Goal: Task Accomplishment & Management: Use online tool/utility

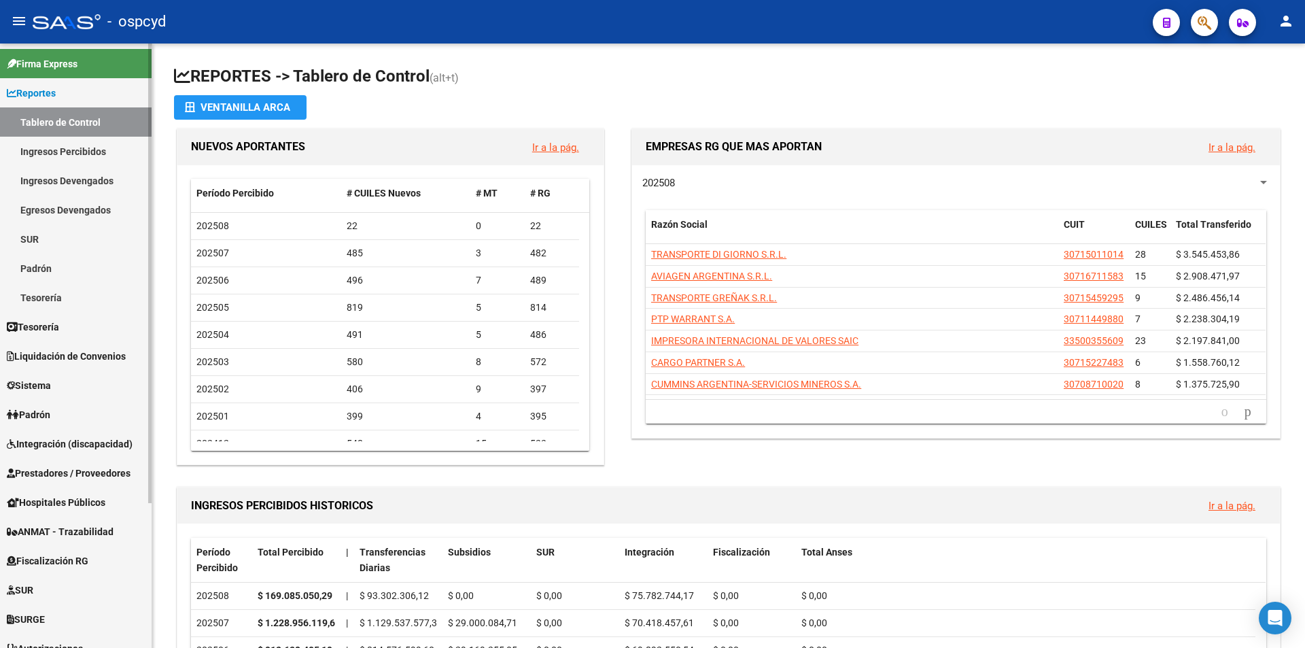
click at [39, 382] on span "Sistema" at bounding box center [29, 385] width 44 height 15
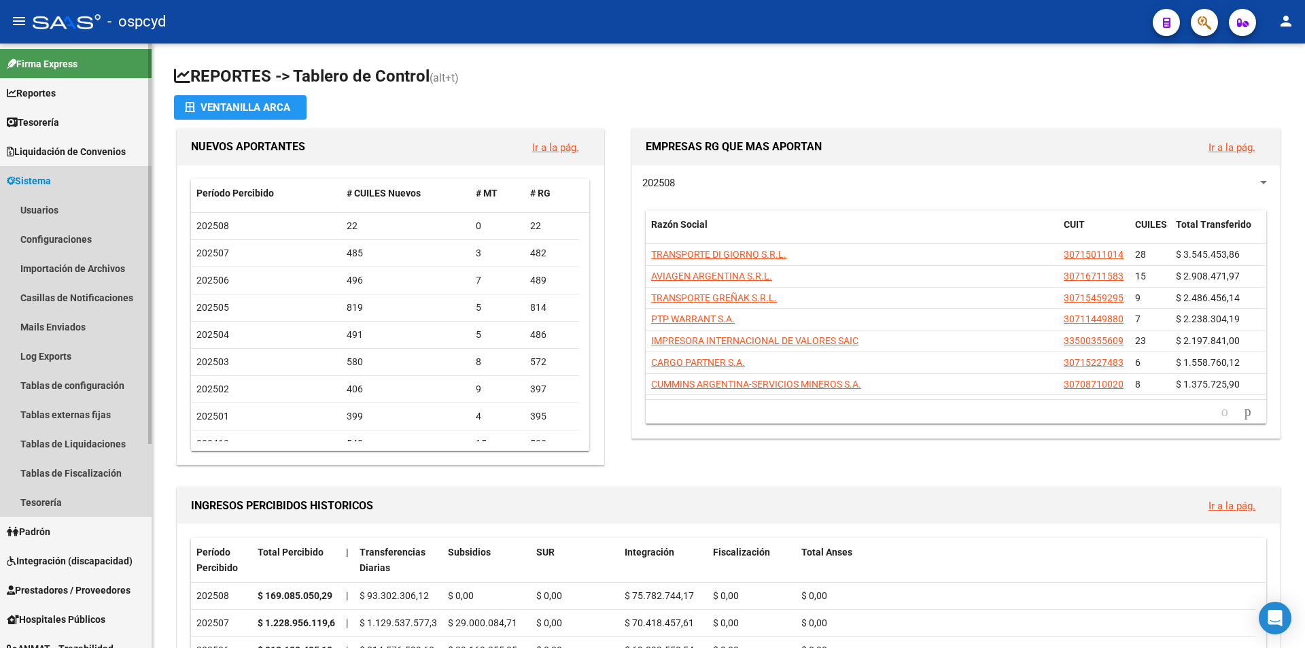
click at [42, 194] on link "Sistema" at bounding box center [76, 180] width 152 height 29
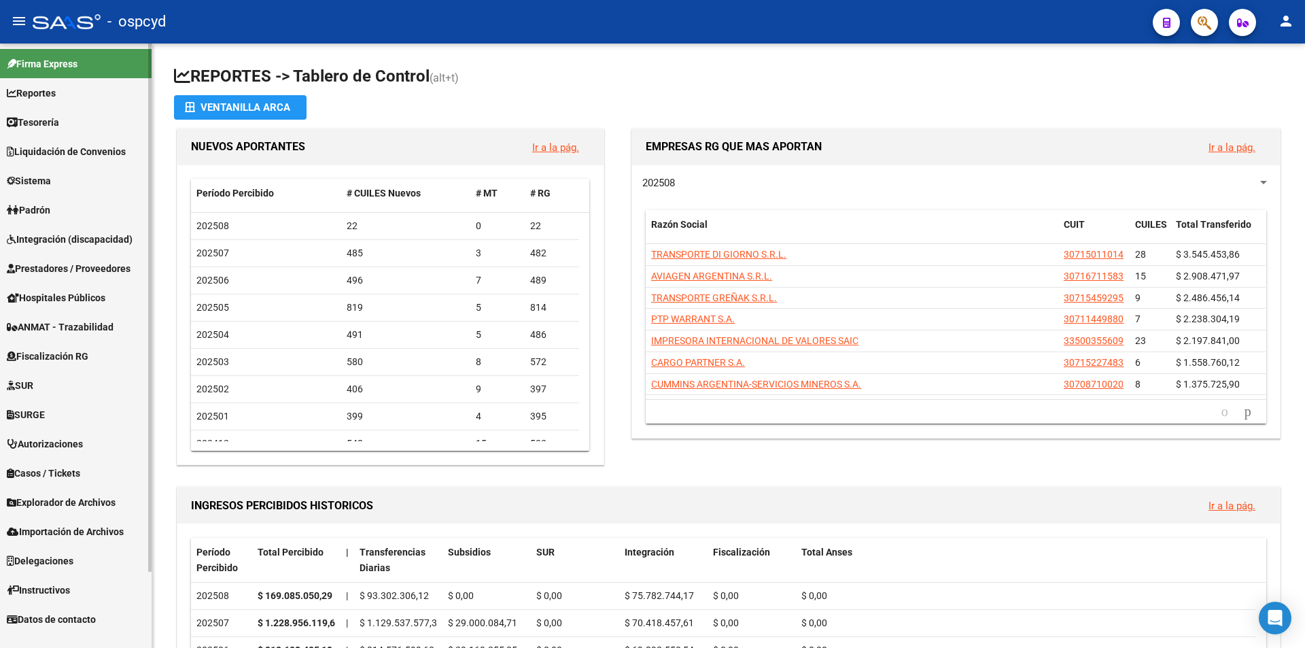
click at [42, 217] on link "Usuarios" at bounding box center [76, 209] width 152 height 29
click at [35, 184] on span "Sistema" at bounding box center [29, 180] width 44 height 15
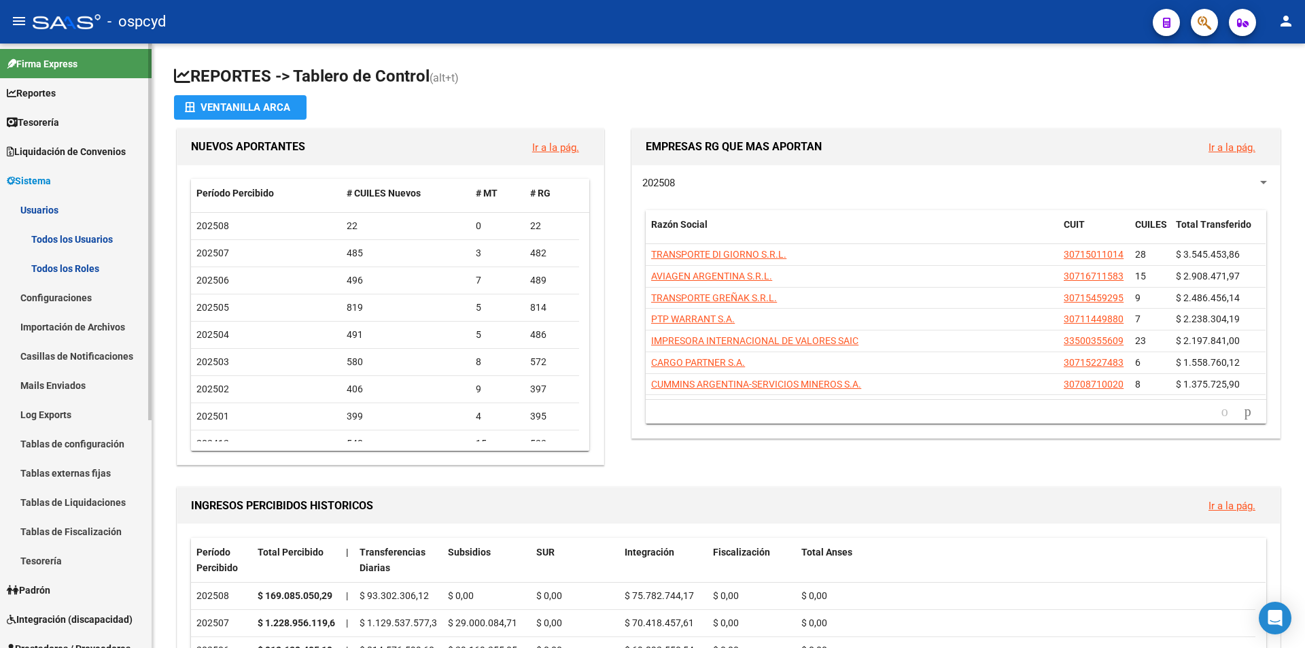
click at [39, 209] on link "Usuarios" at bounding box center [76, 209] width 152 height 29
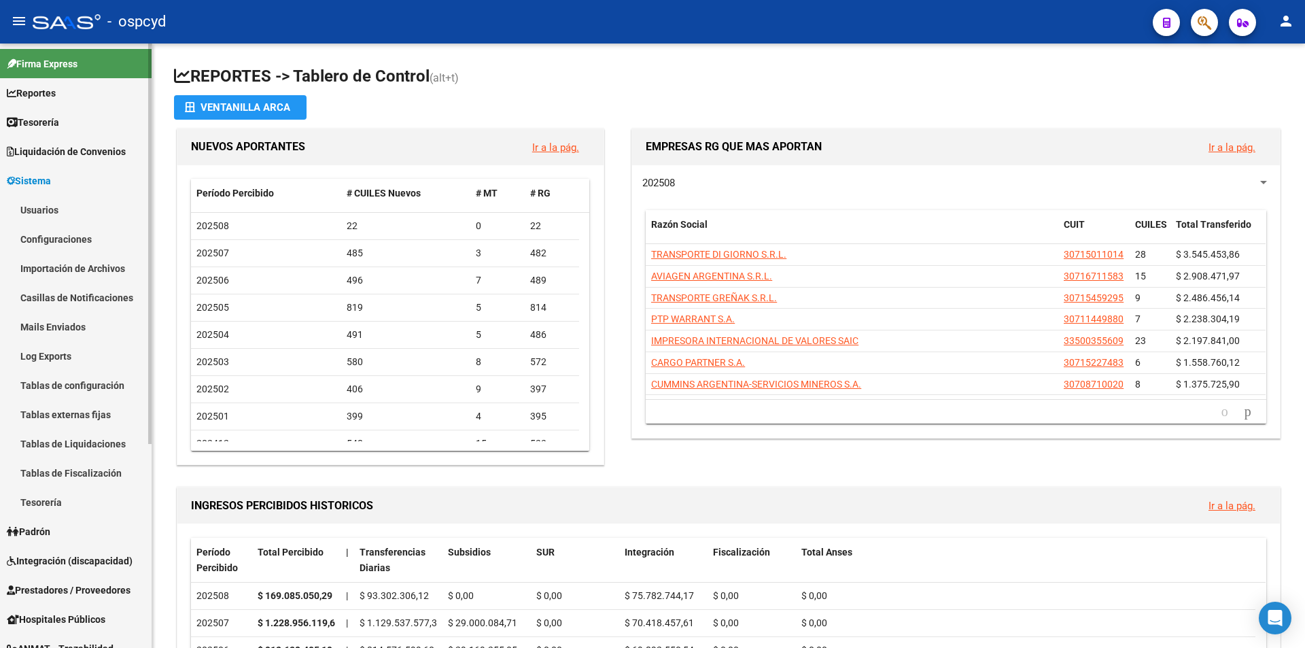
click at [57, 234] on link "Configuraciones" at bounding box center [76, 238] width 152 height 29
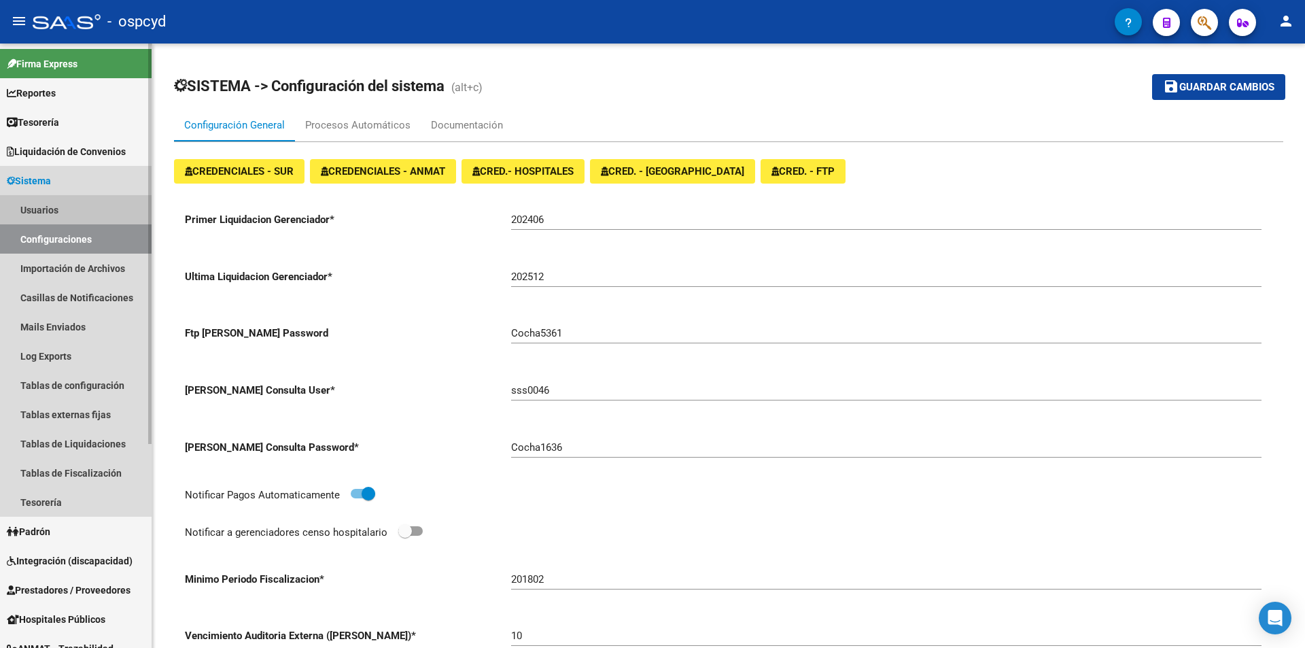
click at [46, 211] on link "Usuarios" at bounding box center [76, 209] width 152 height 29
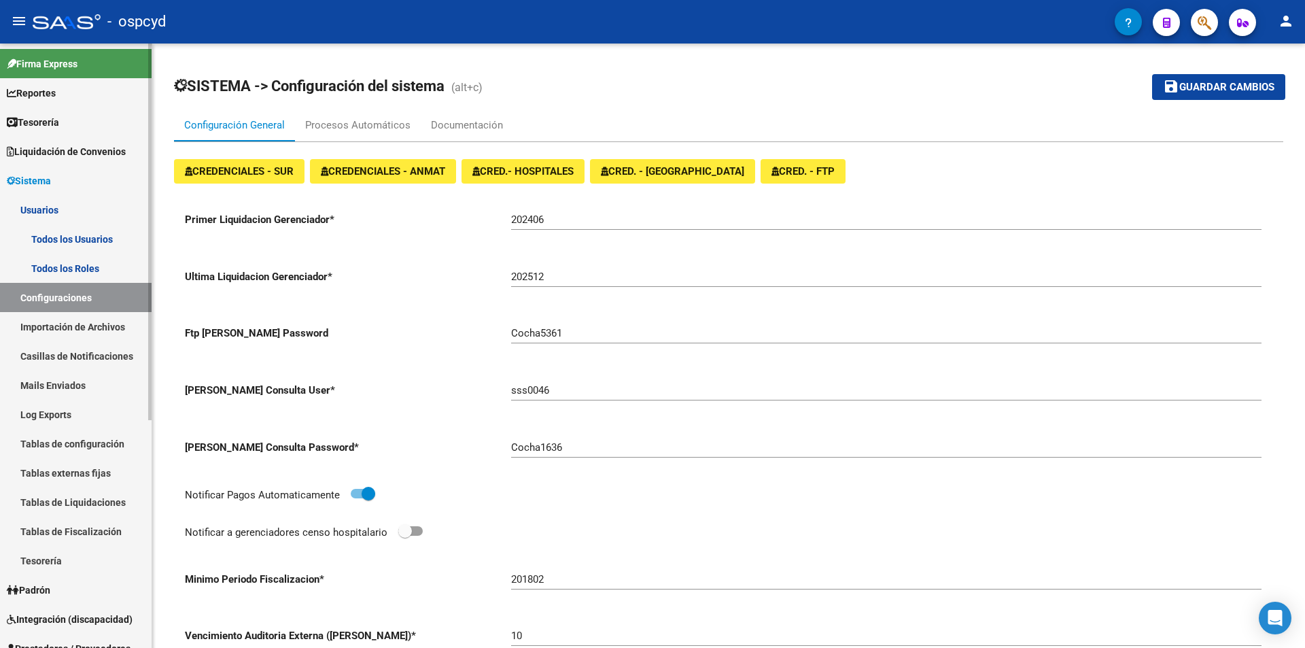
click at [63, 235] on link "Todos los Usuarios" at bounding box center [76, 238] width 152 height 29
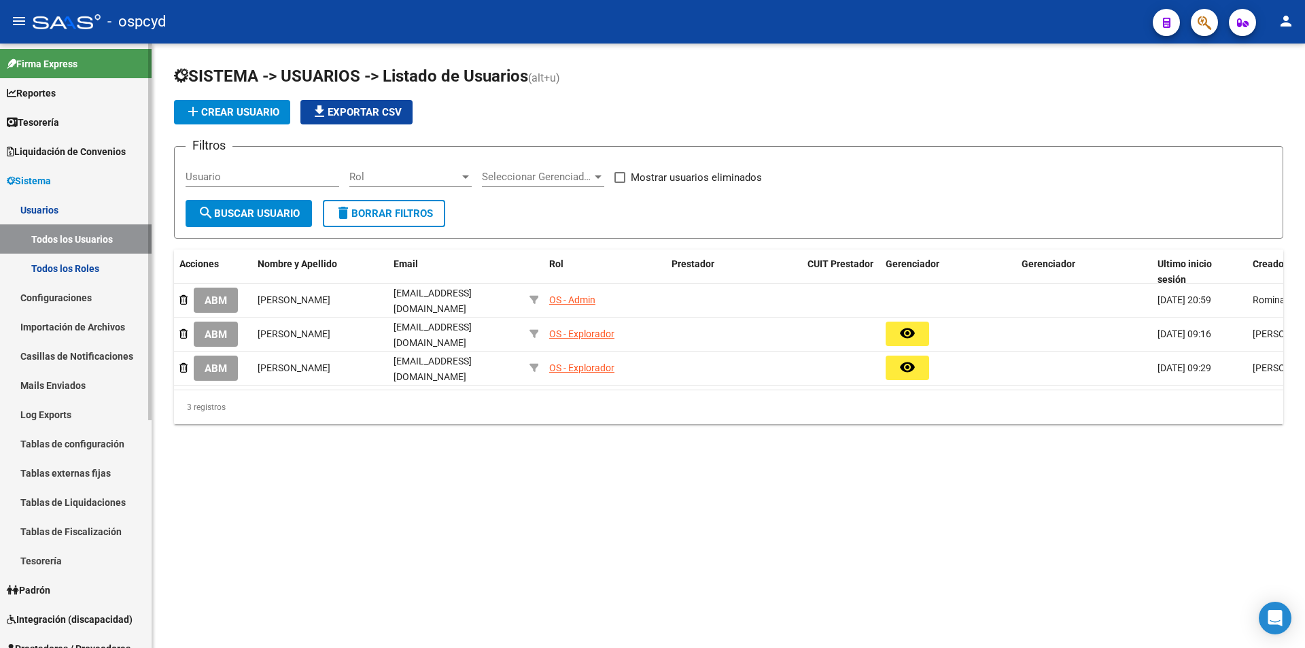
click at [36, 123] on span "Tesorería" at bounding box center [33, 122] width 52 height 15
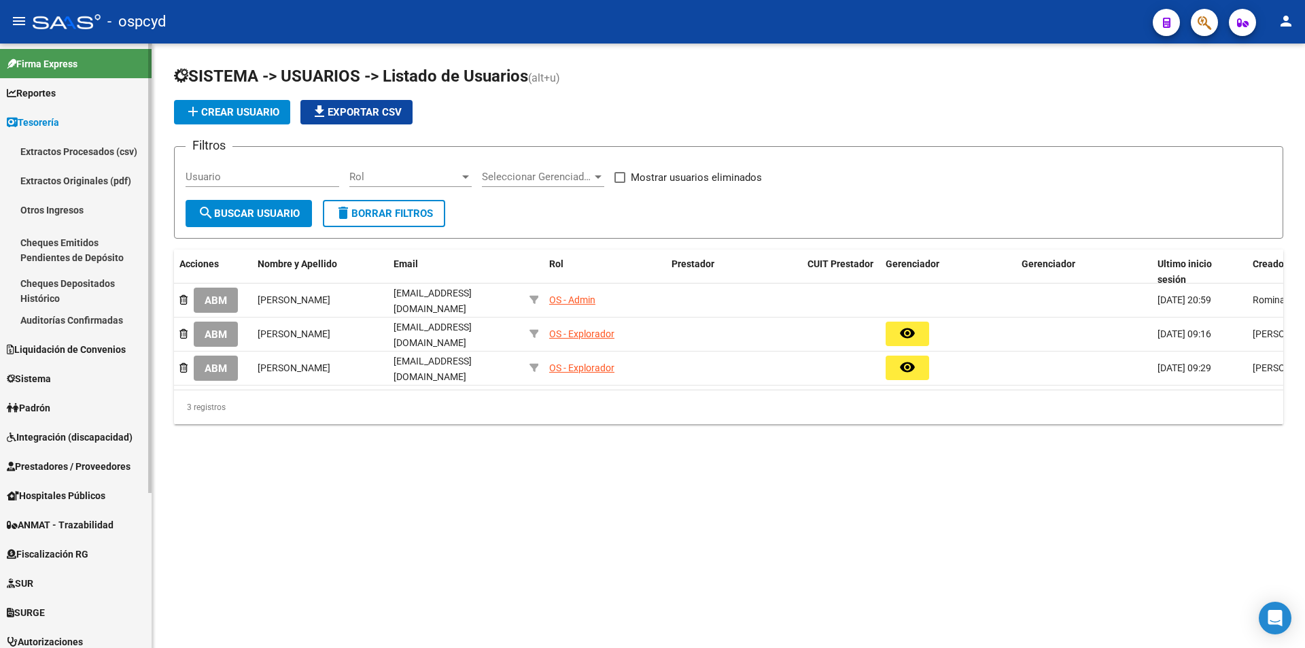
click at [36, 123] on span "Tesorería" at bounding box center [33, 122] width 52 height 15
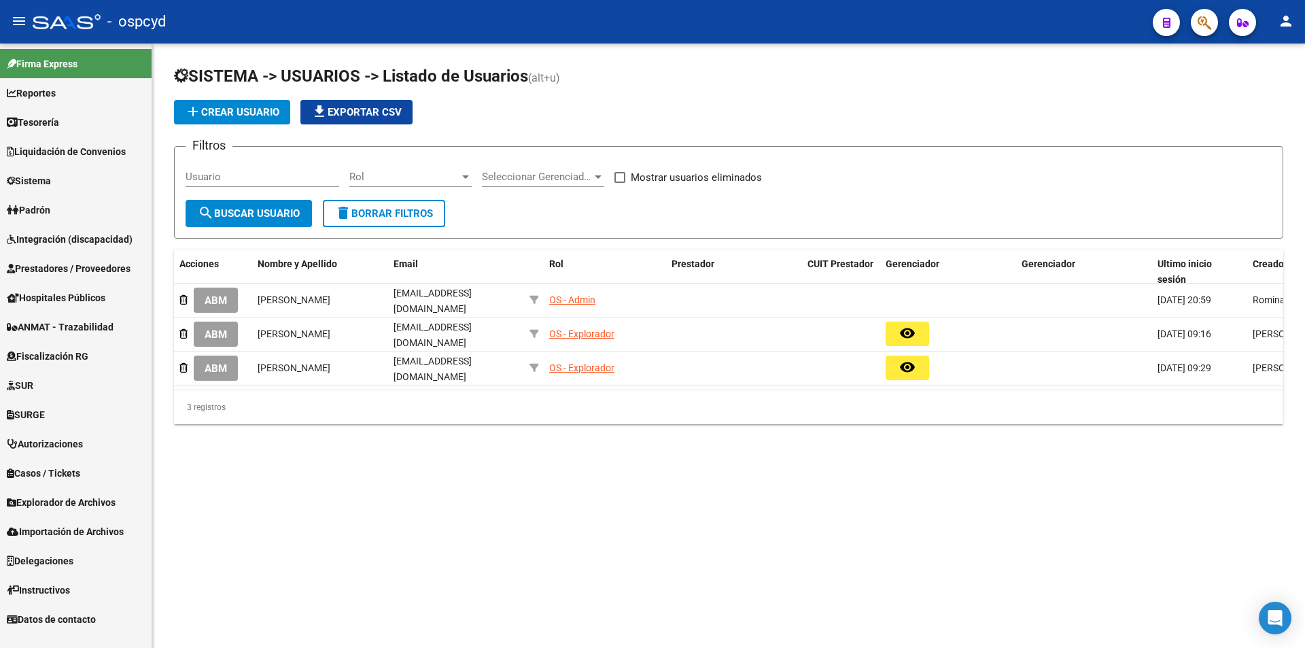
click at [48, 159] on link "Liquidación de Convenios" at bounding box center [76, 151] width 152 height 29
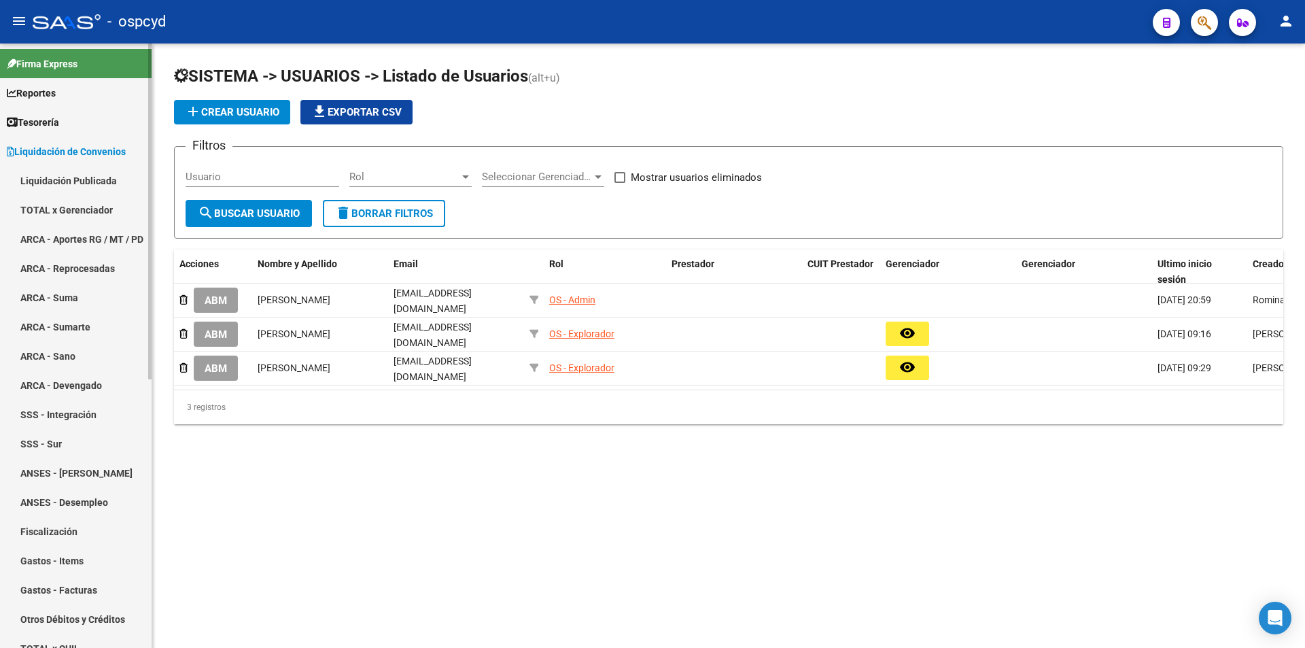
click at [60, 204] on link "TOTAL x Gerenciador" at bounding box center [76, 209] width 152 height 29
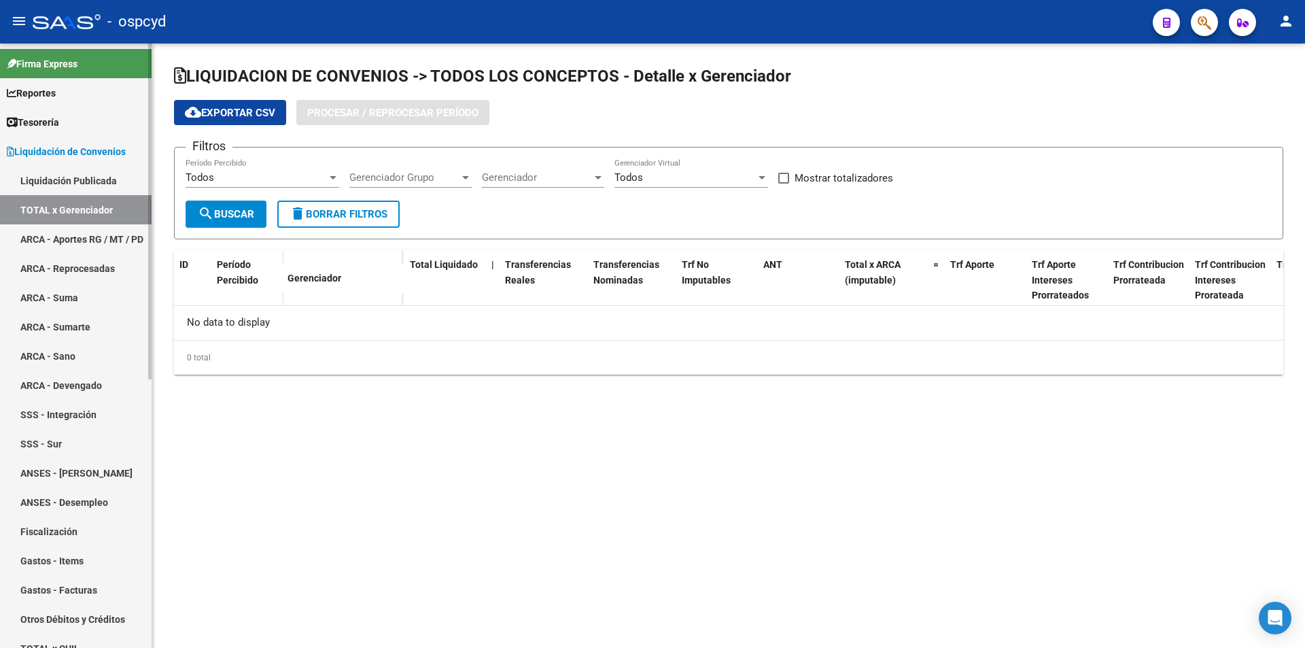
checkbox input "true"
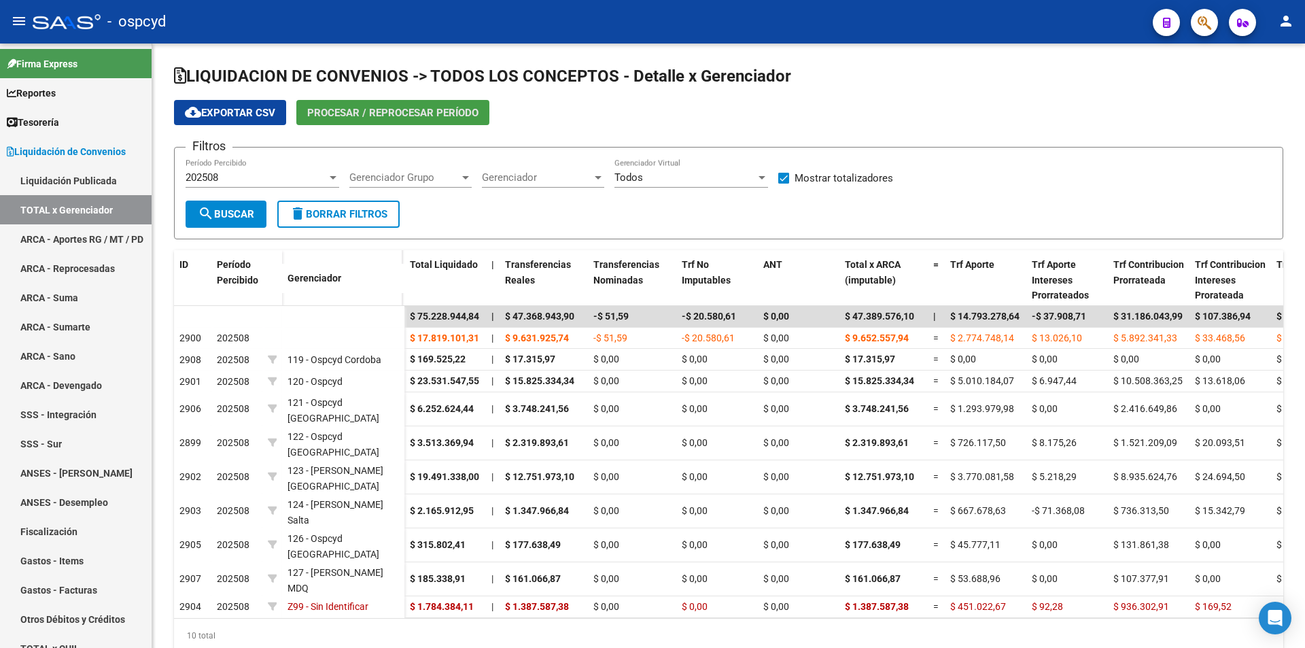
click at [389, 112] on span "Procesar / Reprocesar período" at bounding box center [392, 113] width 171 height 12
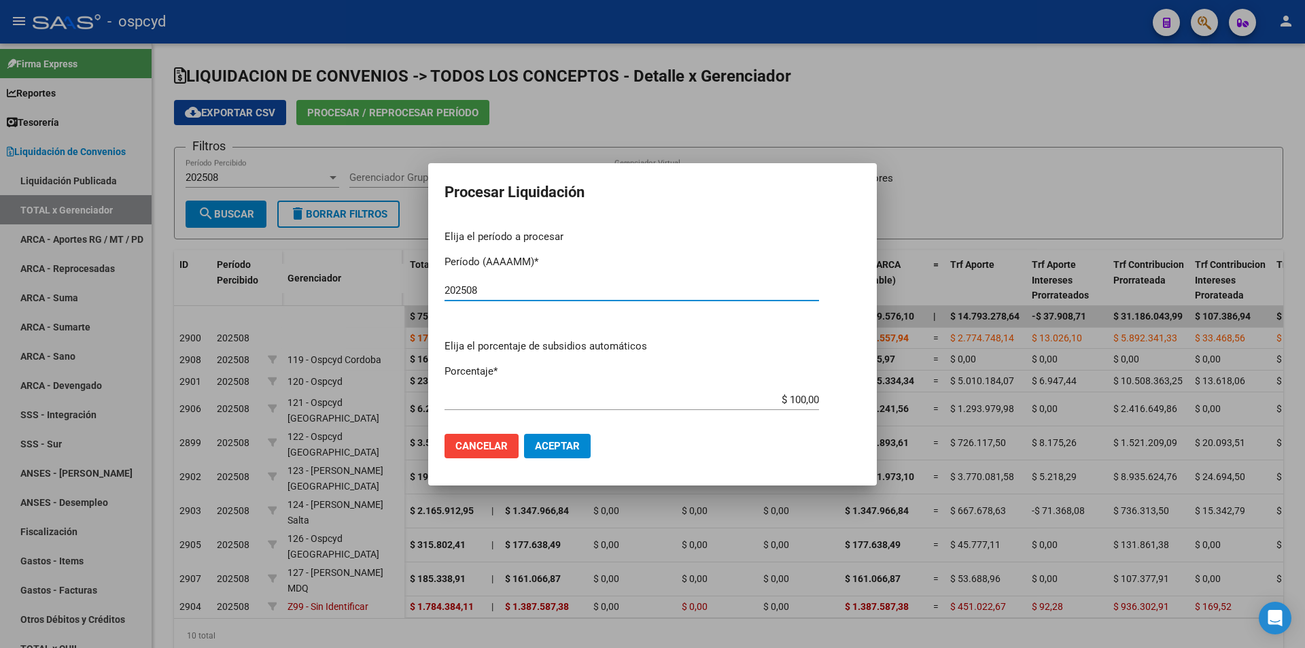
type input "202508"
click at [564, 445] on span "Aceptar" at bounding box center [557, 446] width 45 height 12
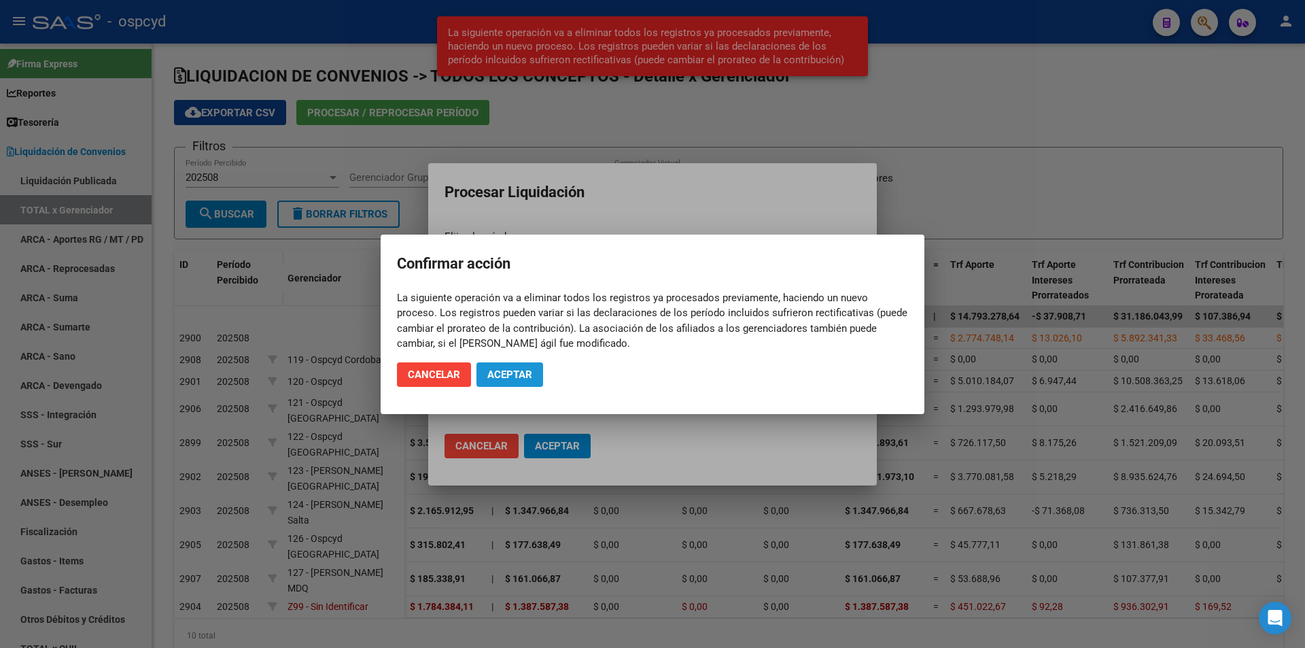
click at [509, 379] on span "Aceptar" at bounding box center [509, 374] width 45 height 12
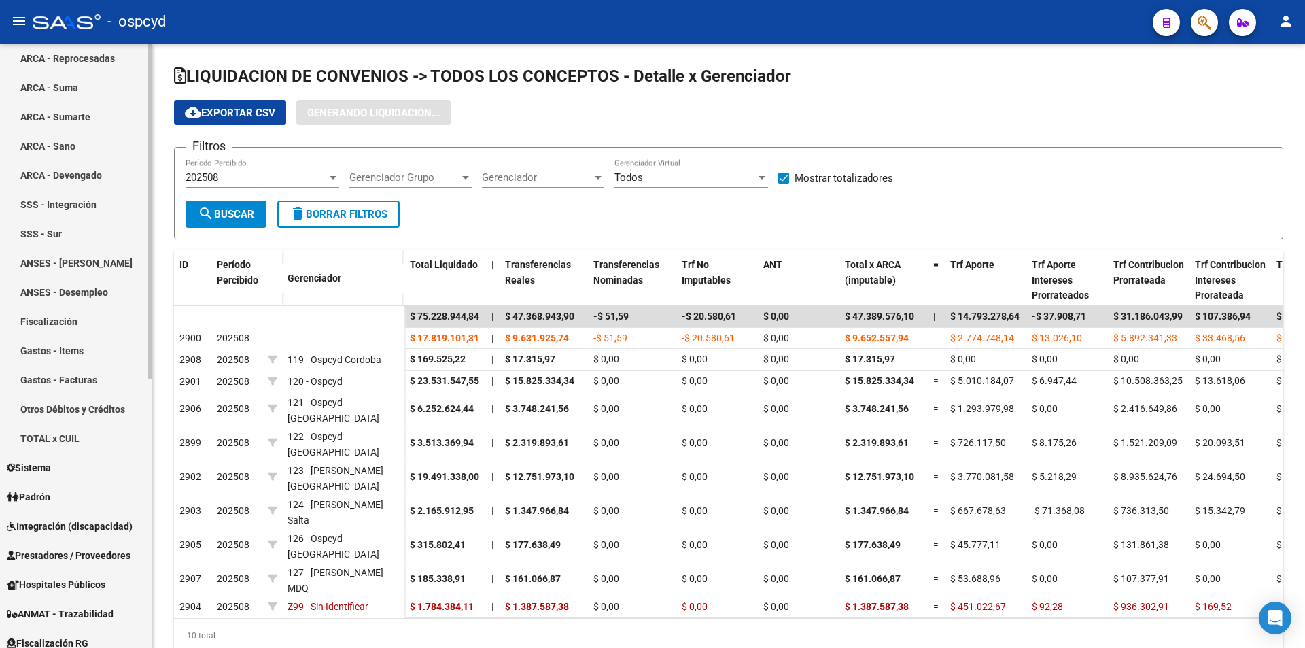
scroll to position [75, 0]
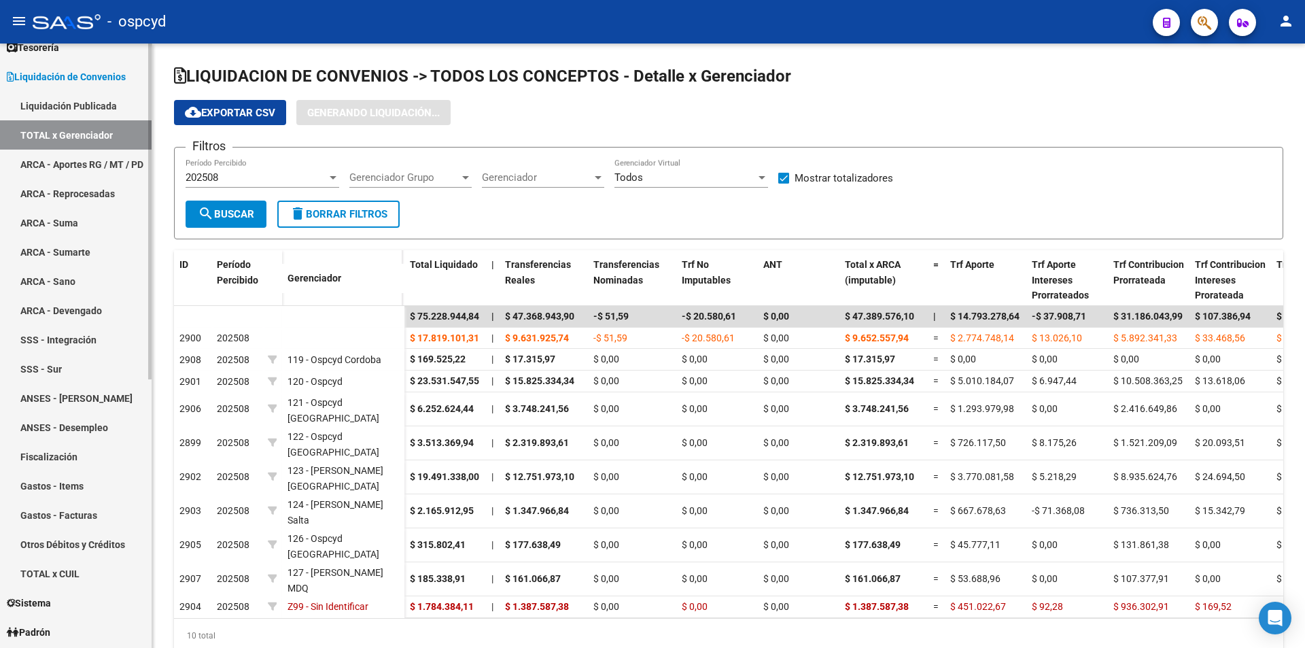
click at [61, 77] on span "Liquidación de Convenios" at bounding box center [66, 76] width 119 height 15
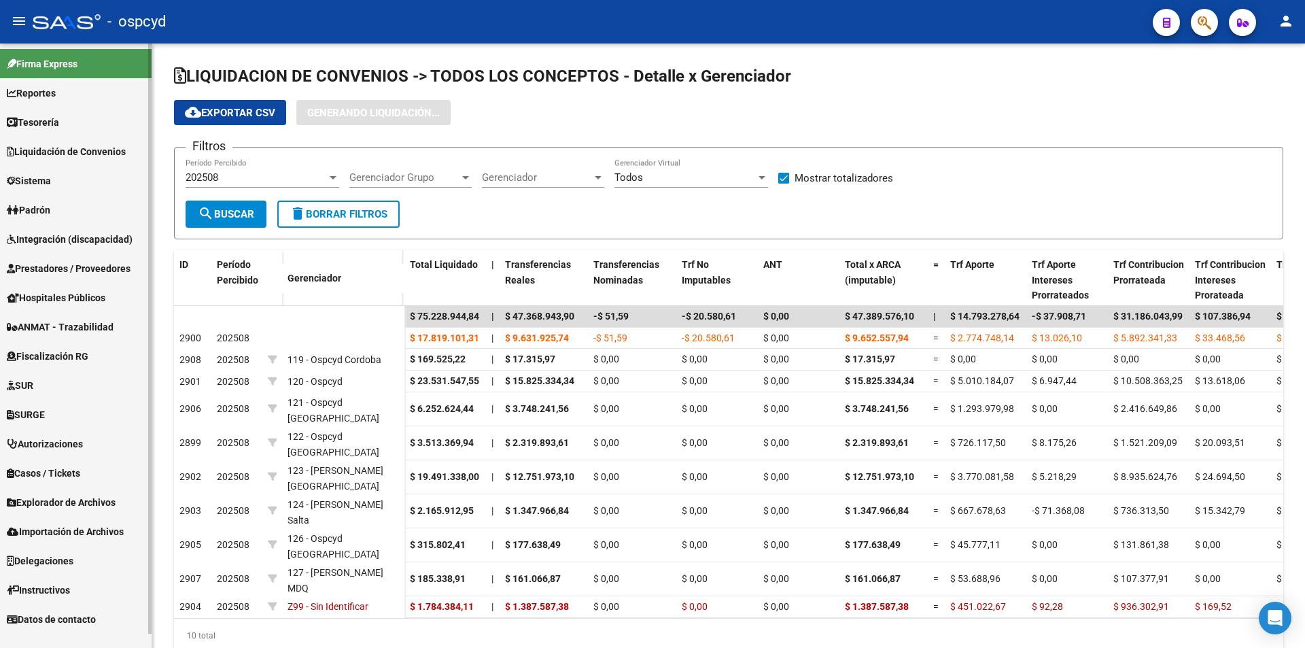
scroll to position [0, 0]
click at [49, 181] on span "Sistema" at bounding box center [29, 180] width 44 height 15
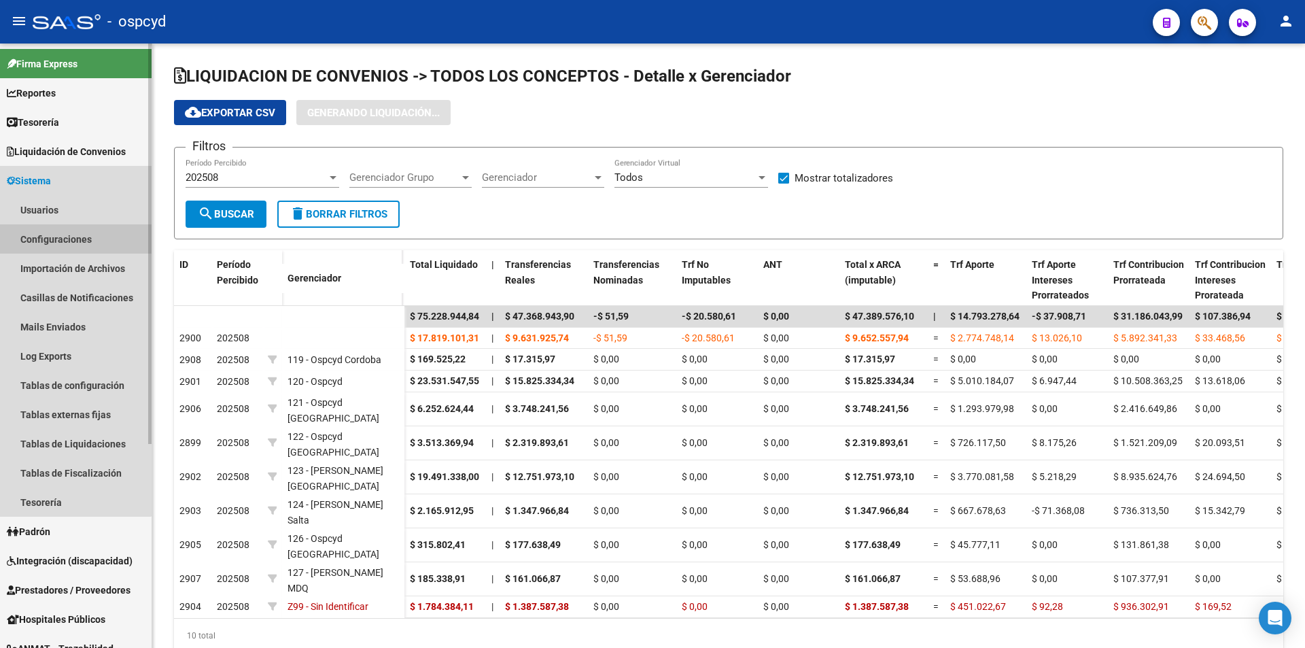
click at [50, 240] on link "Configuraciones" at bounding box center [76, 238] width 152 height 29
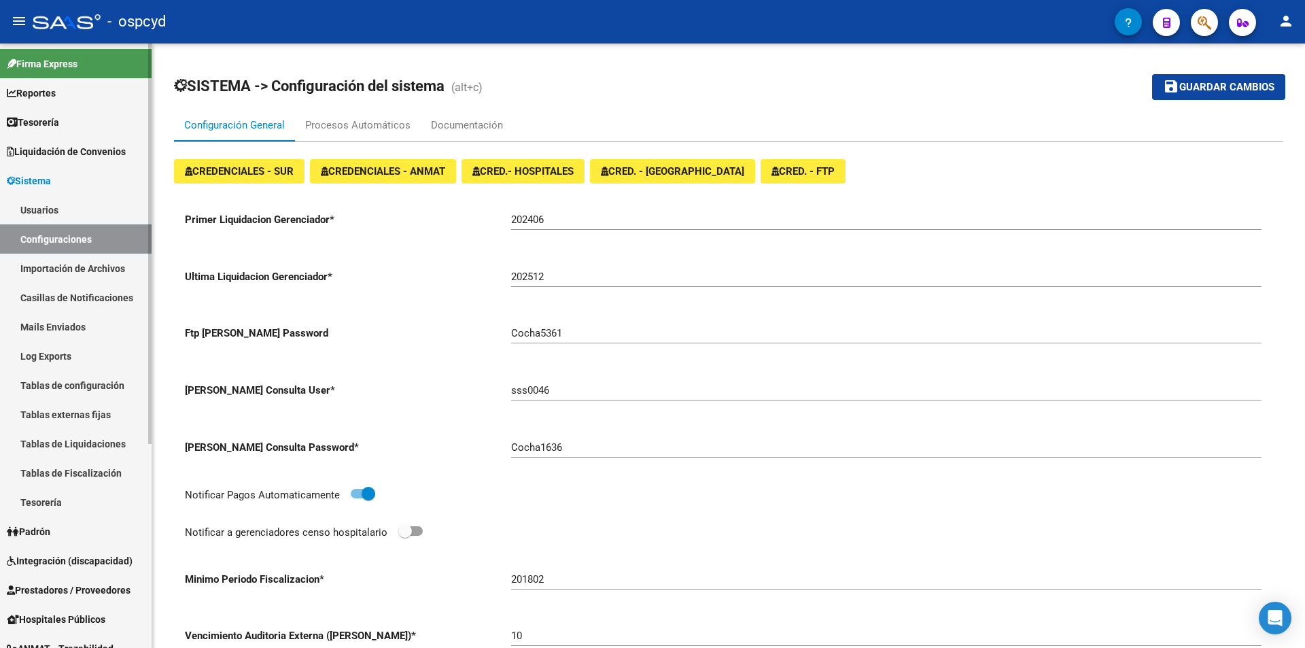
click at [46, 184] on span "Sistema" at bounding box center [29, 180] width 44 height 15
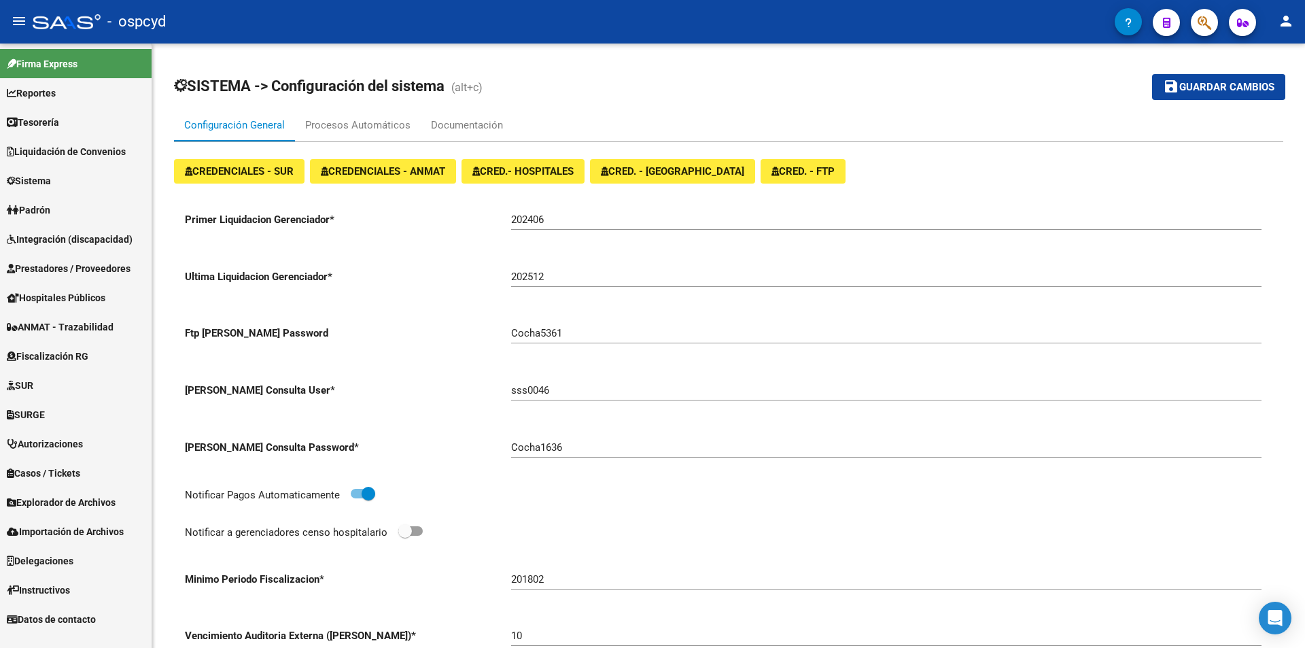
click at [60, 245] on span "Integración (discapacidad)" at bounding box center [70, 239] width 126 height 15
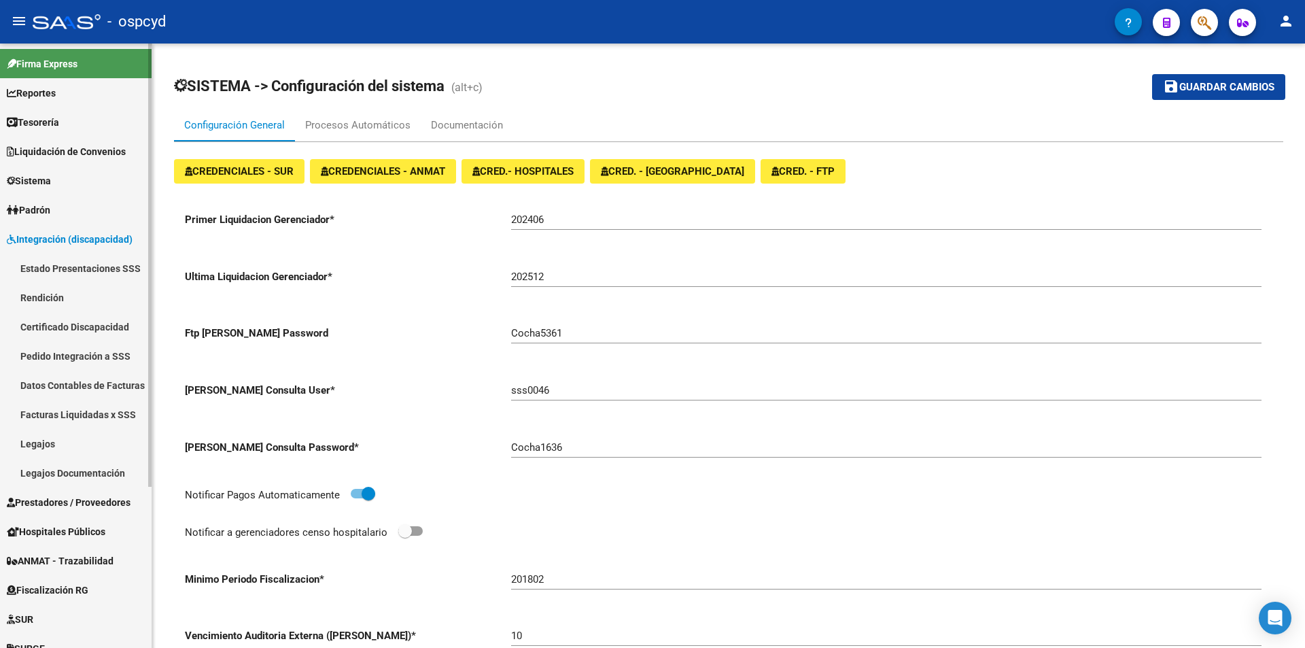
click at [60, 268] on link "Estado Presentaciones SSS" at bounding box center [76, 268] width 152 height 29
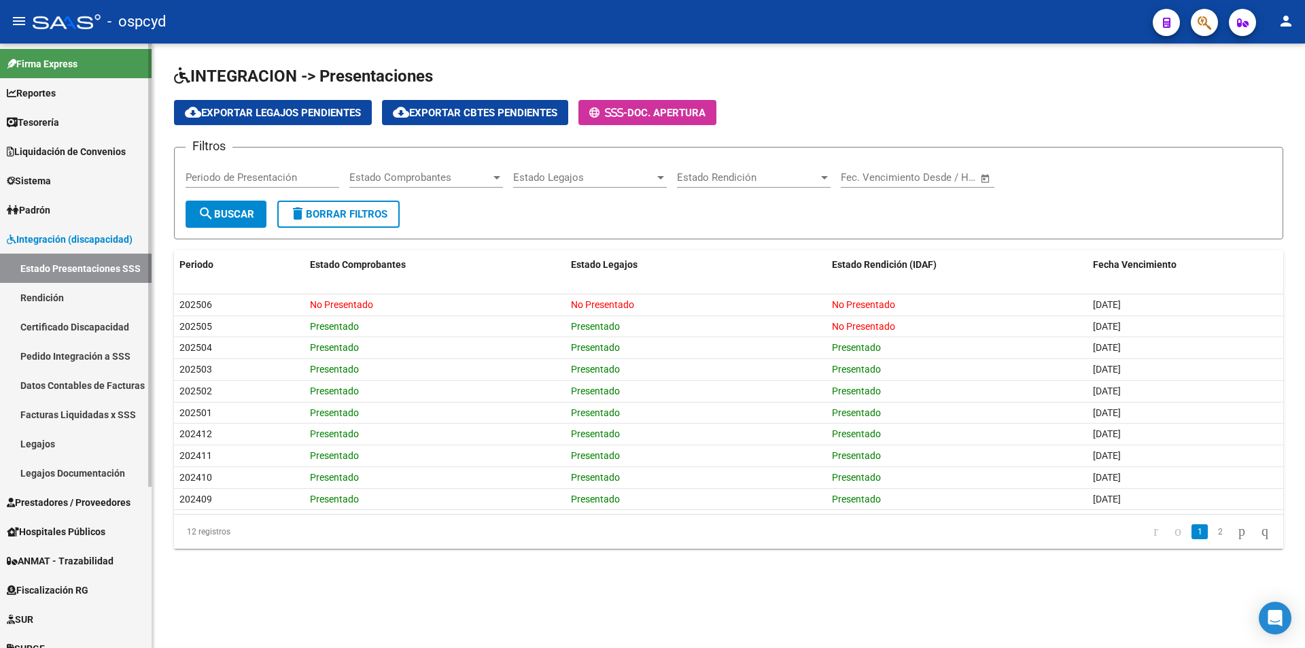
click at [46, 244] on span "Integración (discapacidad)" at bounding box center [70, 239] width 126 height 15
